Goal: Transaction & Acquisition: Book appointment/travel/reservation

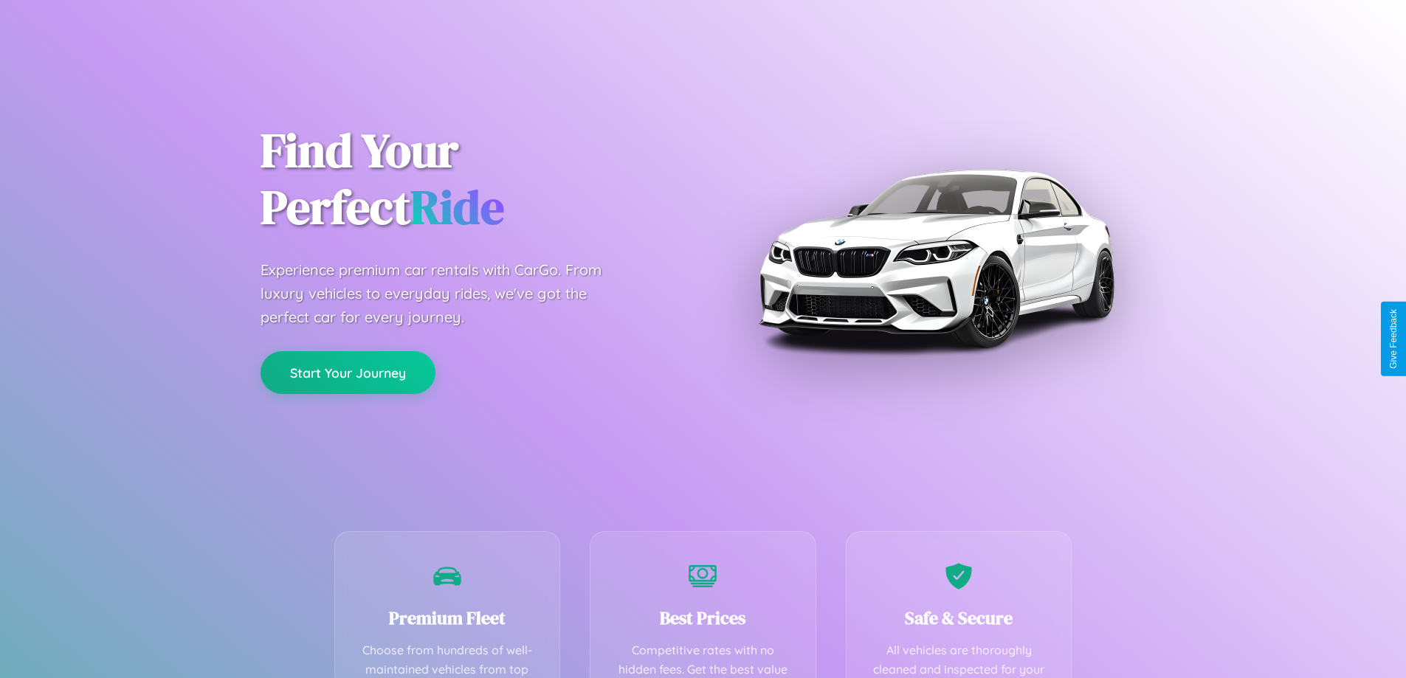
scroll to position [430, 0]
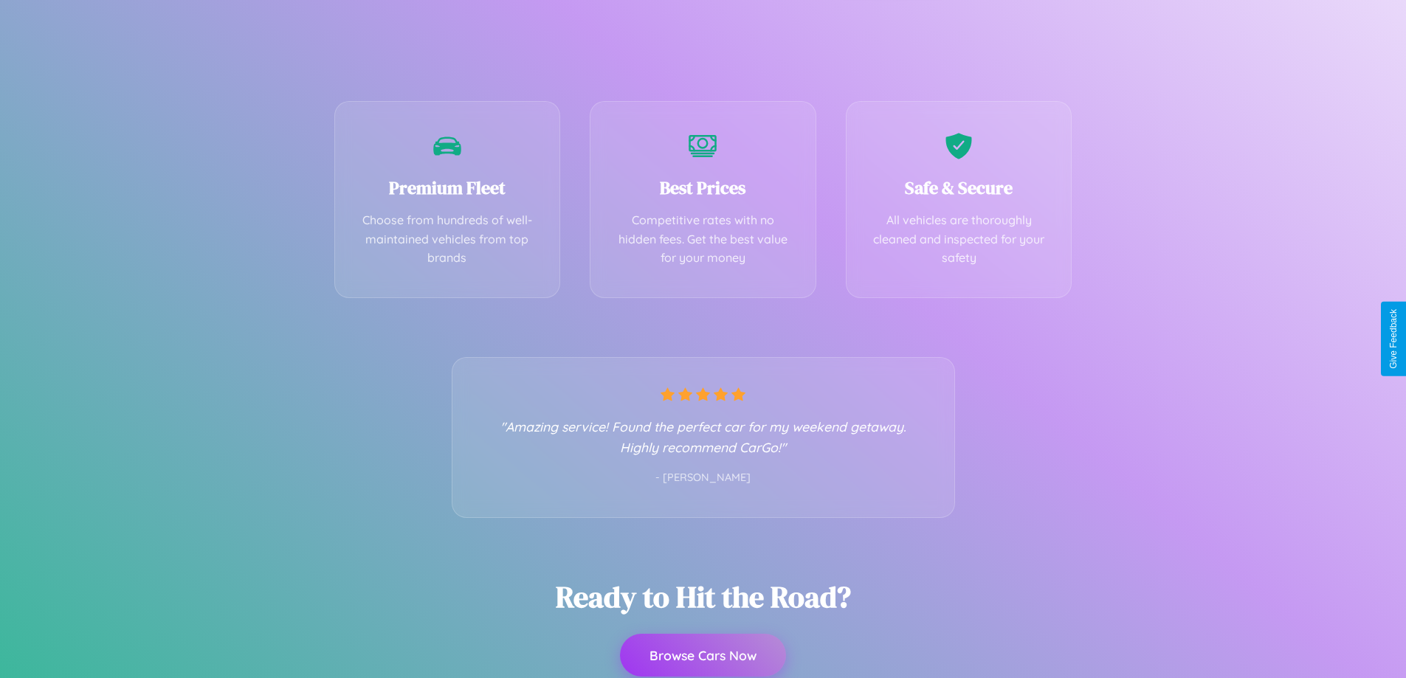
click at [703, 656] on button "Browse Cars Now" at bounding box center [703, 655] width 166 height 43
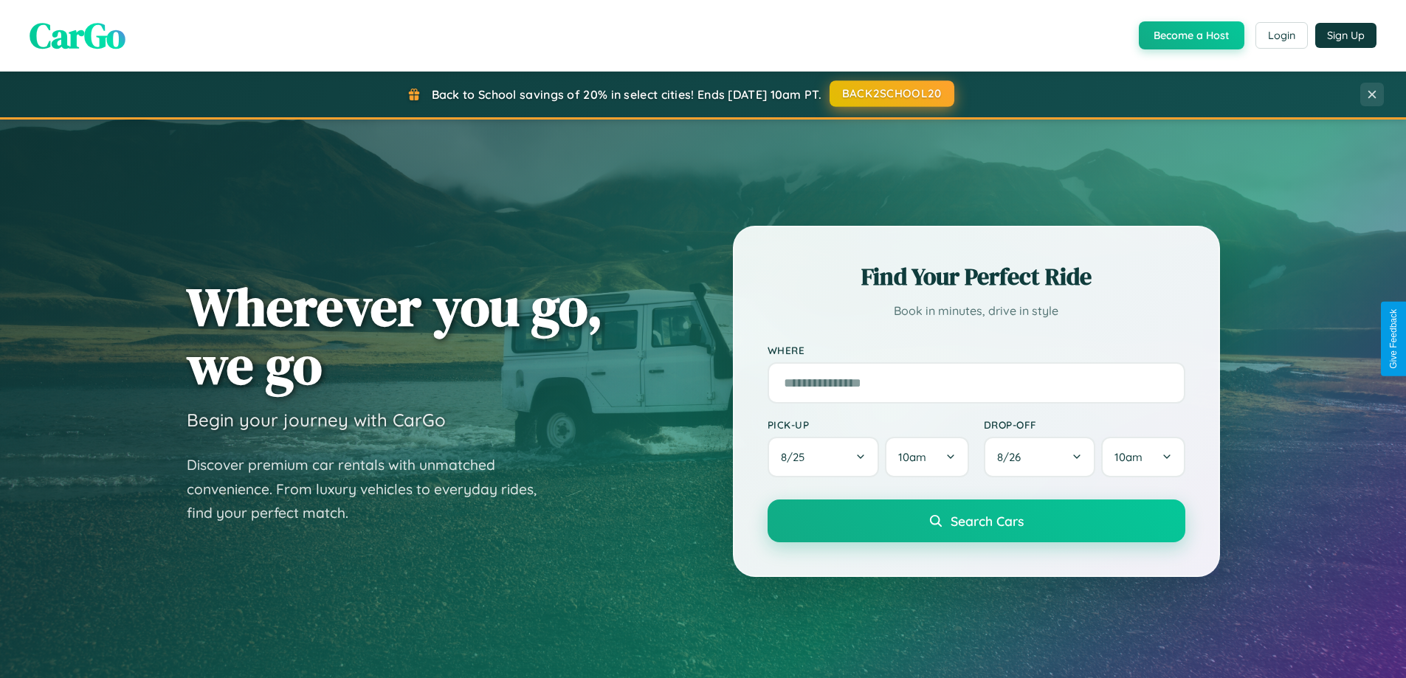
click at [891, 94] on button "BACK2SCHOOL20" at bounding box center [892, 93] width 125 height 27
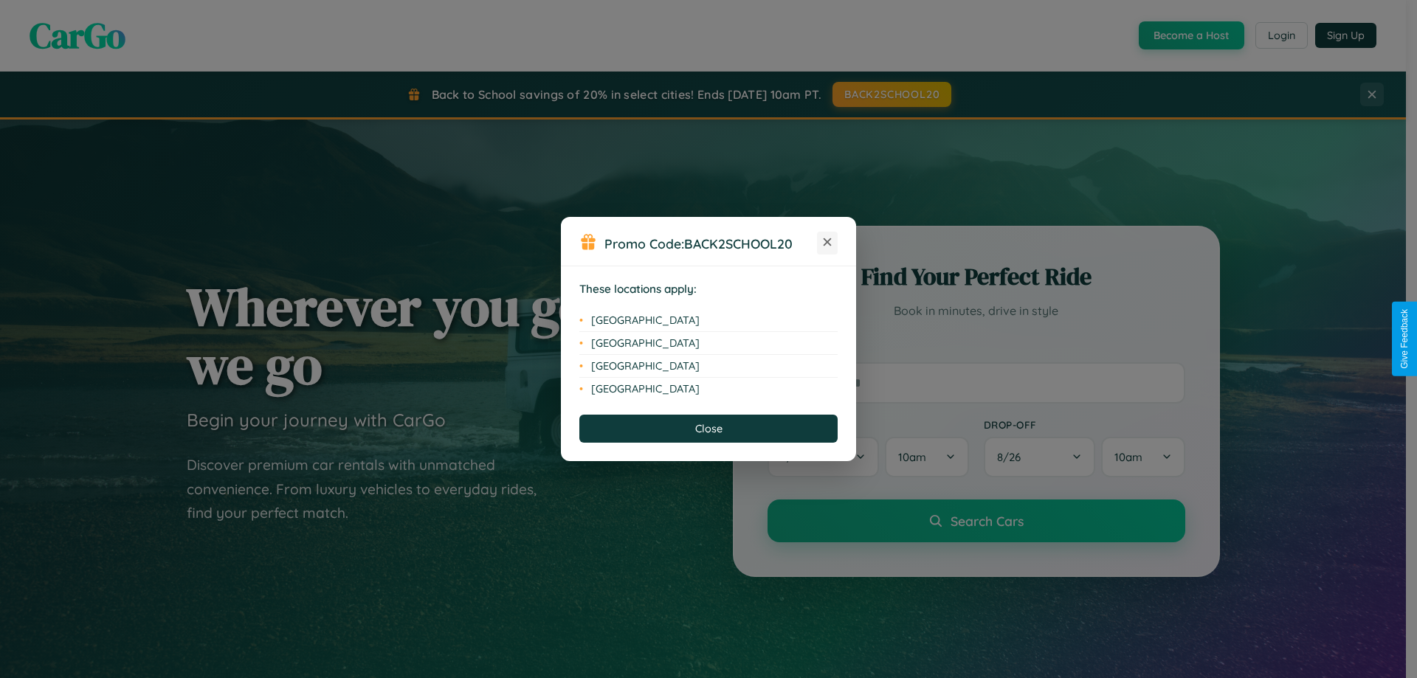
click at [828, 243] on icon at bounding box center [828, 242] width 8 height 8
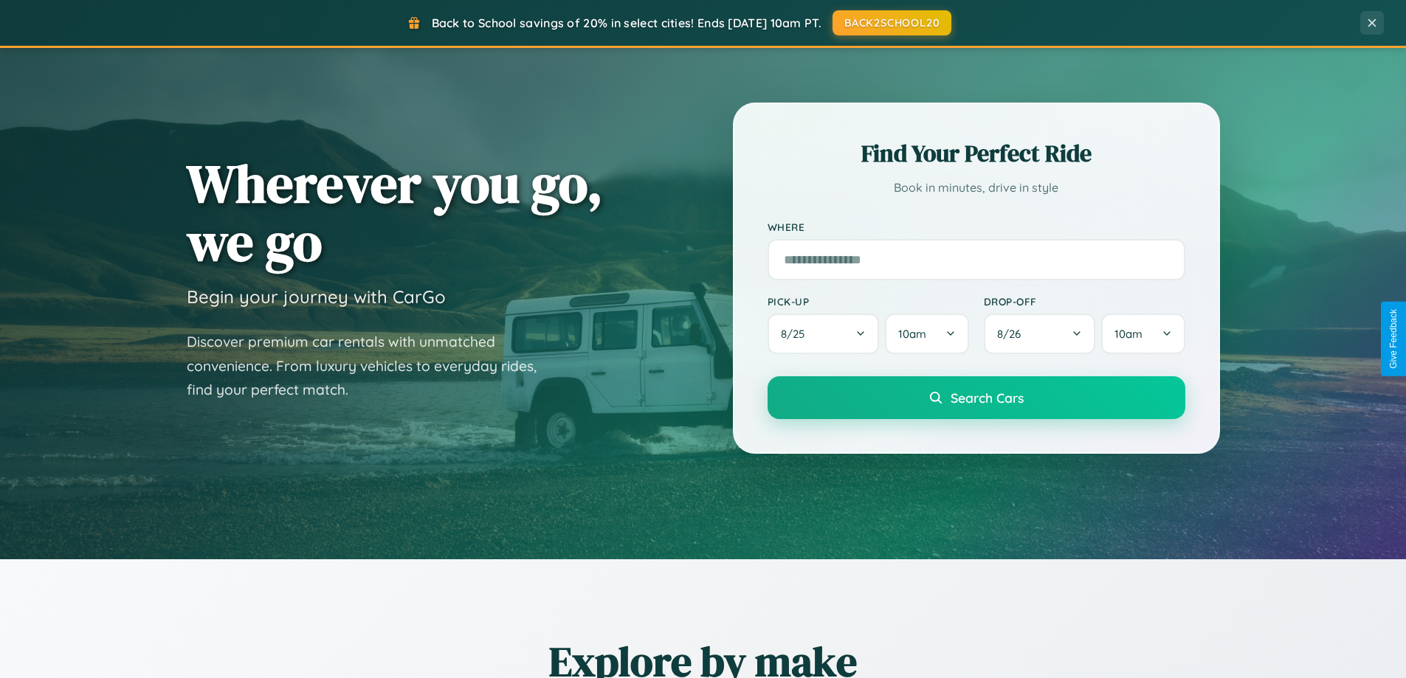
scroll to position [1016, 0]
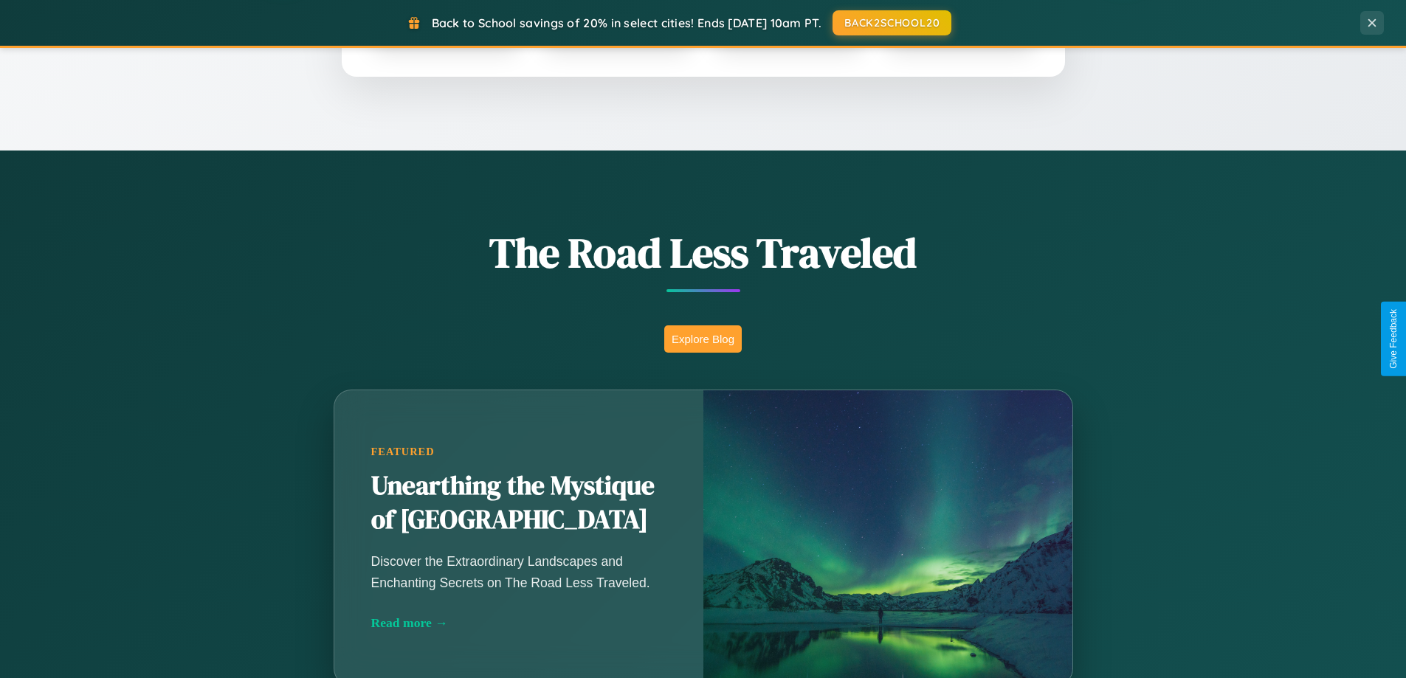
click at [703, 339] on button "Explore Blog" at bounding box center [703, 339] width 78 height 27
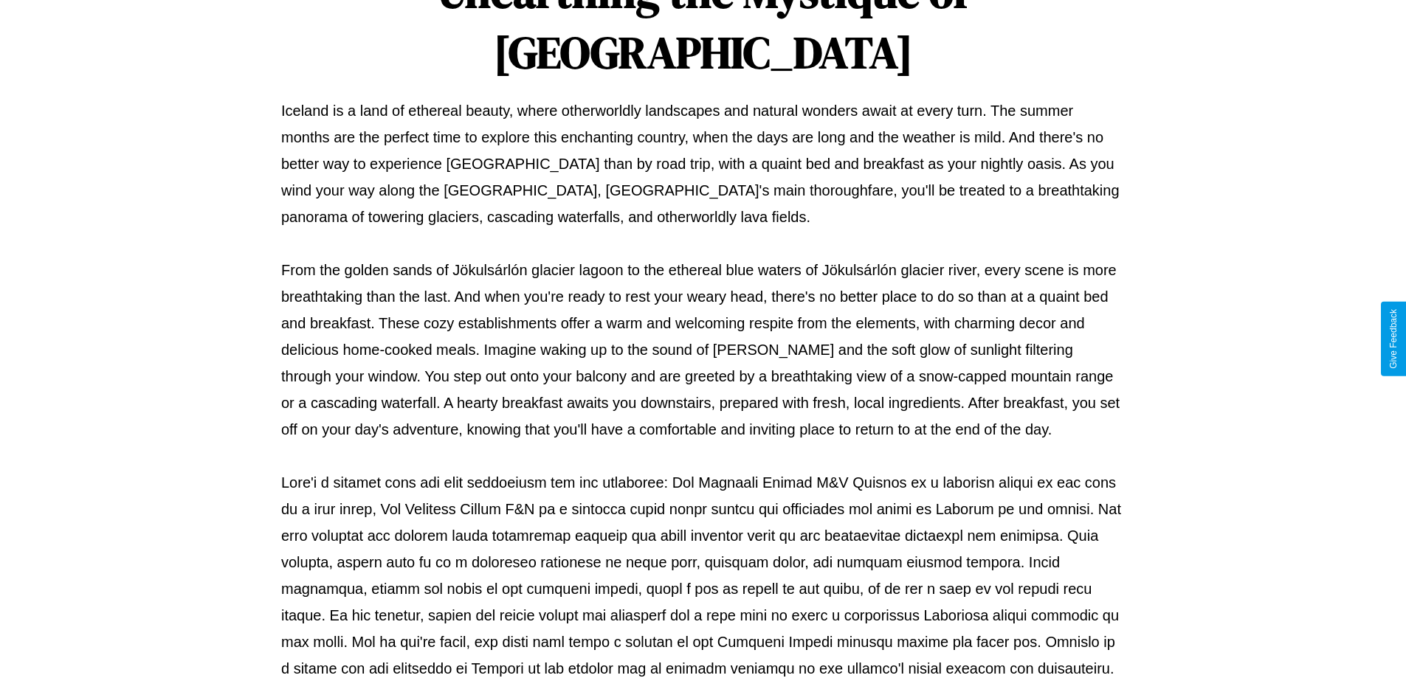
scroll to position [478, 0]
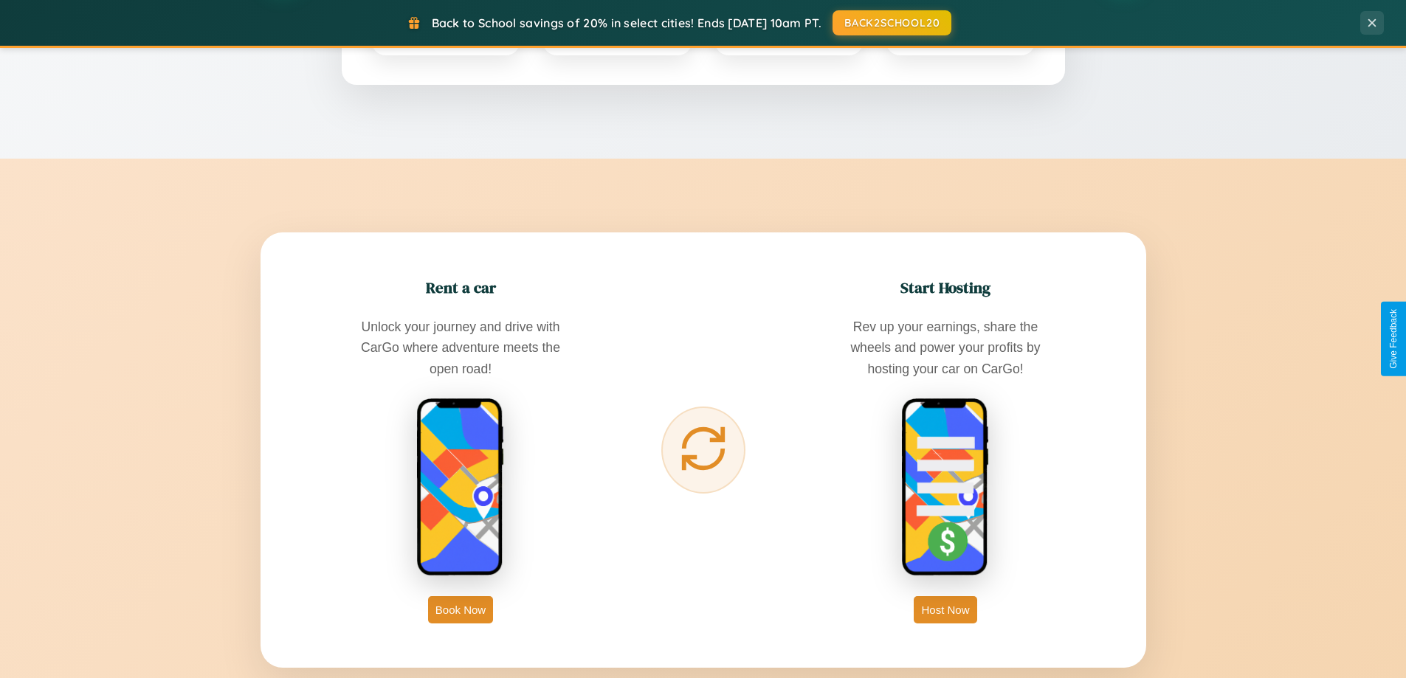
scroll to position [2372, 0]
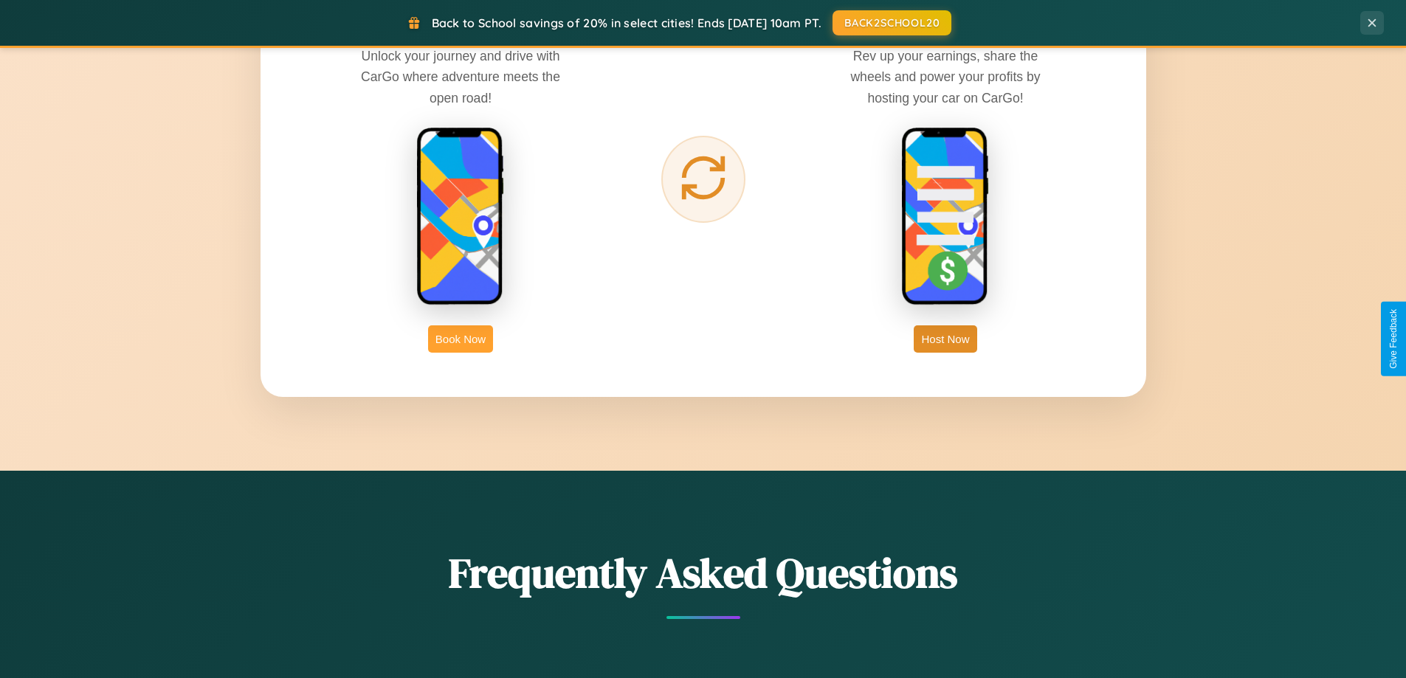
click at [461, 339] on button "Book Now" at bounding box center [460, 339] width 65 height 27
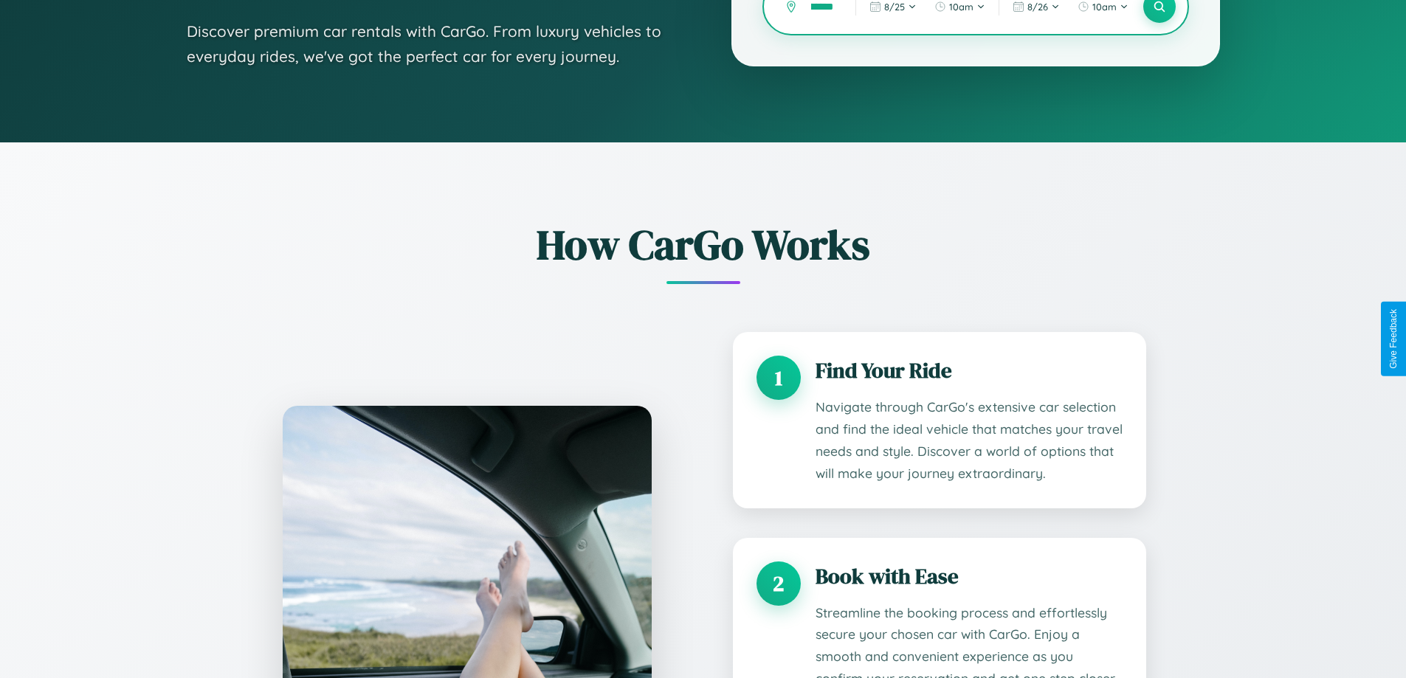
scroll to position [0, 28]
type input "*********"
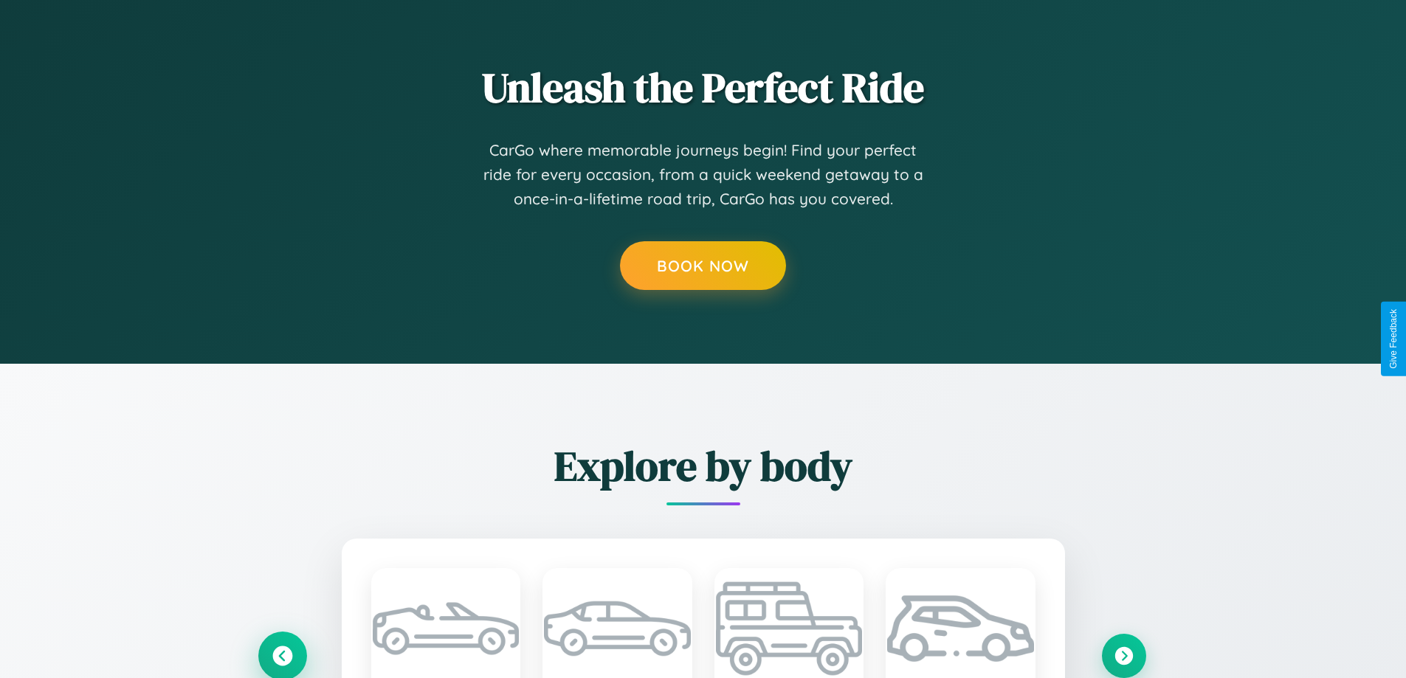
scroll to position [0, 0]
click at [282, 656] on icon at bounding box center [282, 656] width 20 height 20
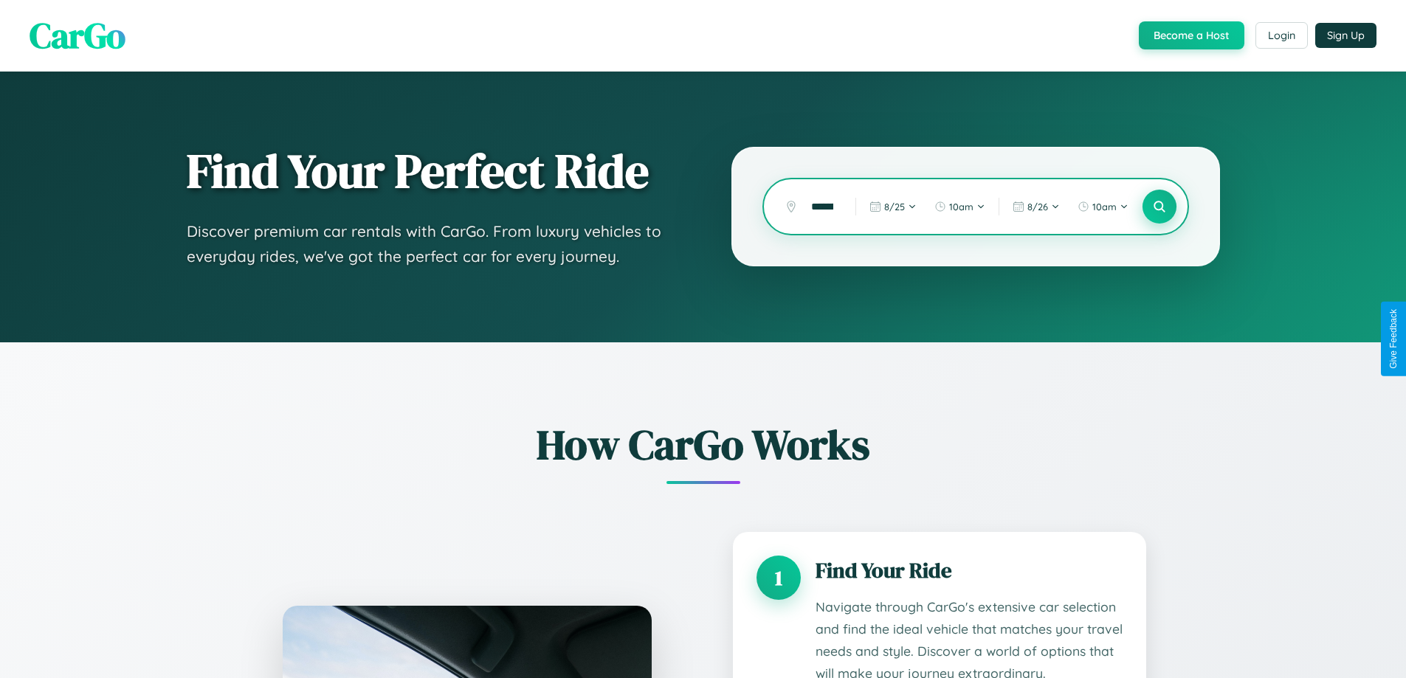
click at [1159, 207] on icon at bounding box center [1159, 207] width 14 height 14
